Goal: Task Accomplishment & Management: Use online tool/utility

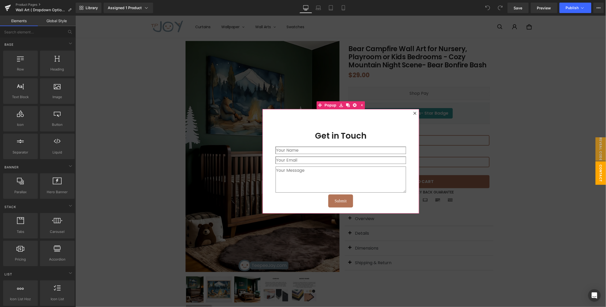
click at [414, 113] on icon at bounding box center [414, 112] width 3 height 3
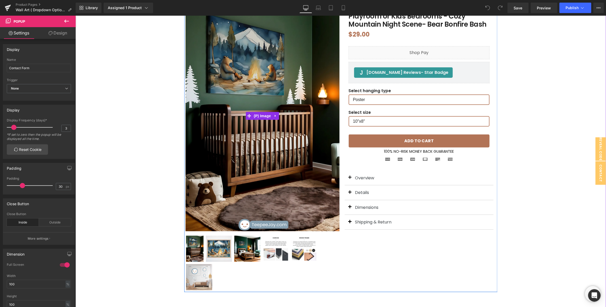
scroll to position [58, 0]
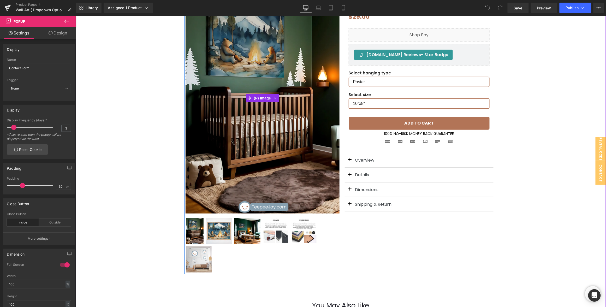
click at [266, 148] on img at bounding box center [262, 97] width 154 height 231
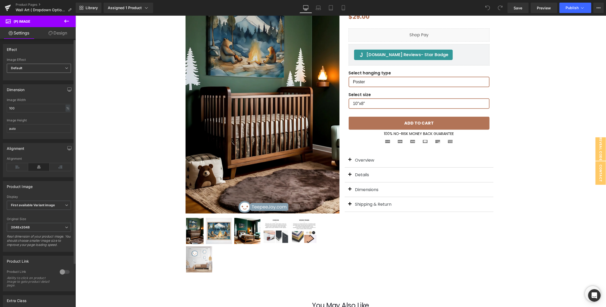
click at [30, 69] on span "Default" at bounding box center [39, 68] width 64 height 9
click at [30, 69] on span "Default" at bounding box center [38, 68] width 62 height 9
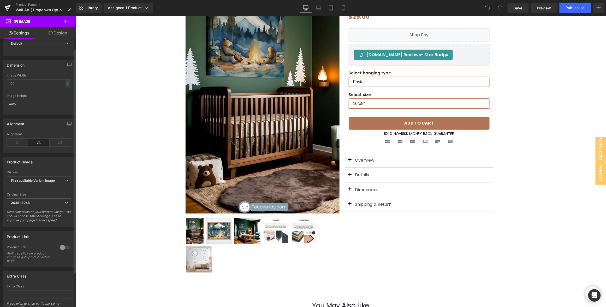
scroll to position [0, 0]
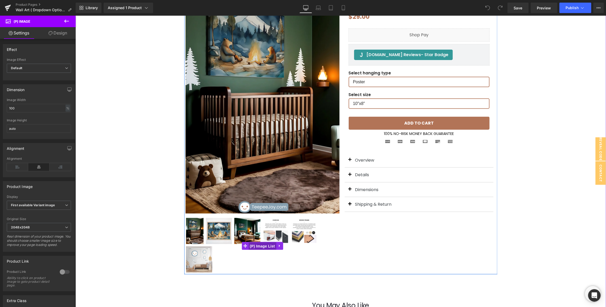
click at [260, 246] on span "(P) Image List" at bounding box center [262, 246] width 28 height 8
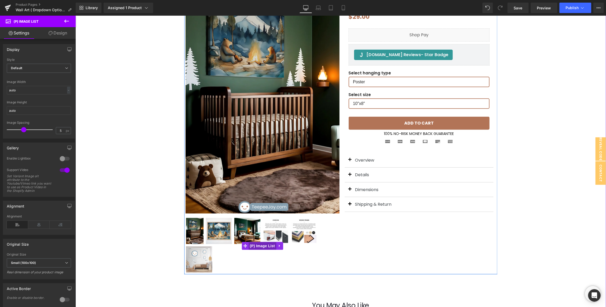
click at [259, 247] on span "(P) Image List" at bounding box center [262, 245] width 28 height 8
